Goal: Find specific page/section: Find specific page/section

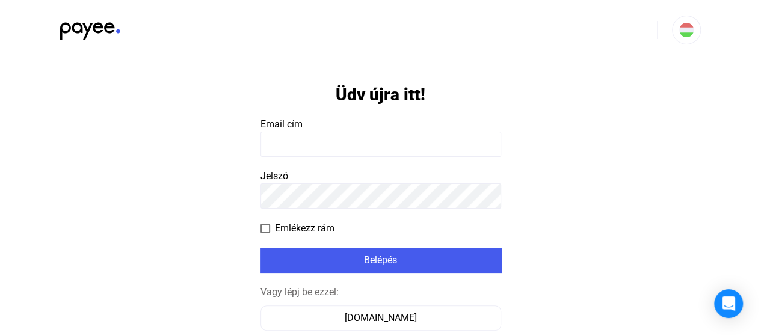
click at [284, 152] on input at bounding box center [380, 144] width 241 height 25
type input "**********"
click input "submit" at bounding box center [0, 0] width 0 height 0
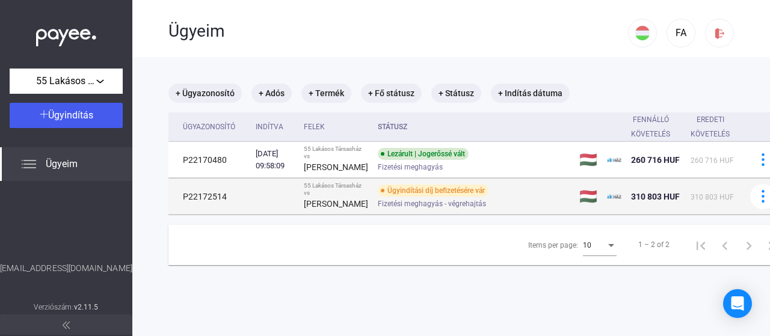
drag, startPoint x: 183, startPoint y: 240, endPoint x: 242, endPoint y: 240, distance: 58.3
click at [242, 215] on td "P22172514" at bounding box center [209, 197] width 82 height 36
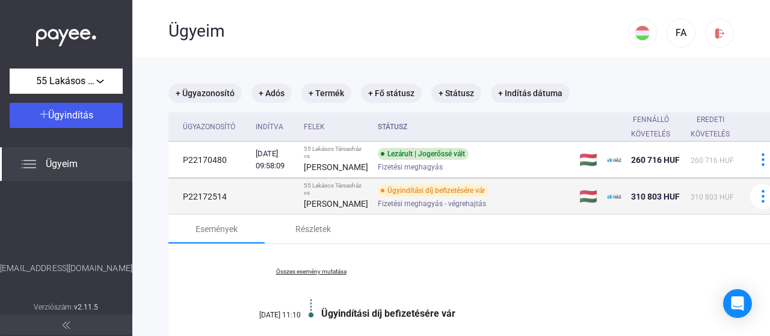
copy td "P22172514"
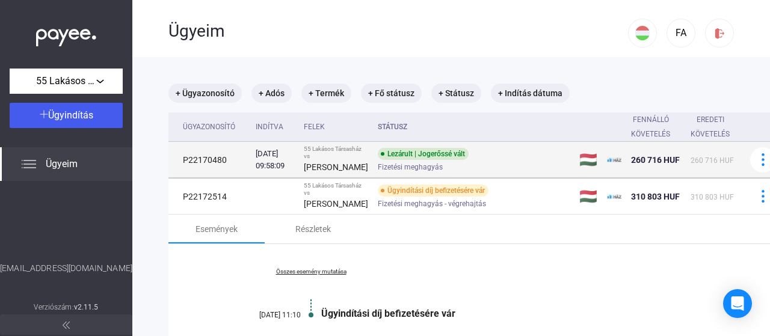
click at [182, 171] on td "P22170480" at bounding box center [209, 160] width 82 height 36
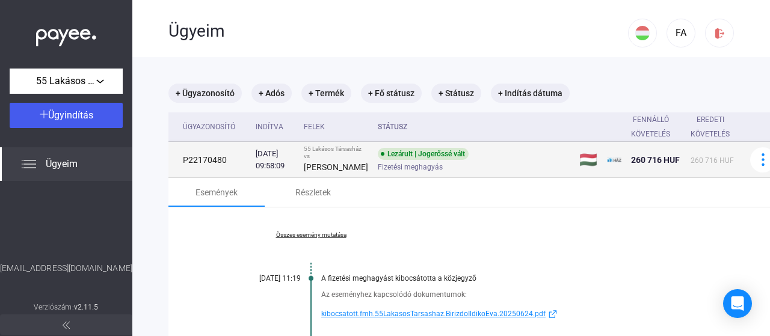
drag, startPoint x: 185, startPoint y: 174, endPoint x: 224, endPoint y: 175, distance: 39.1
click at [224, 175] on td "P22170480" at bounding box center [209, 160] width 82 height 36
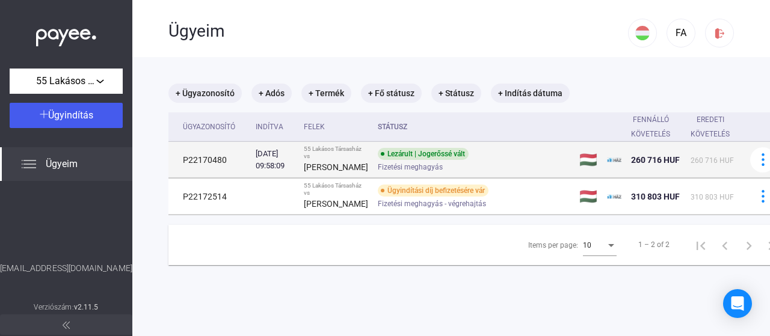
copy td "P22170480"
